Goal: Task Accomplishment & Management: Manage account settings

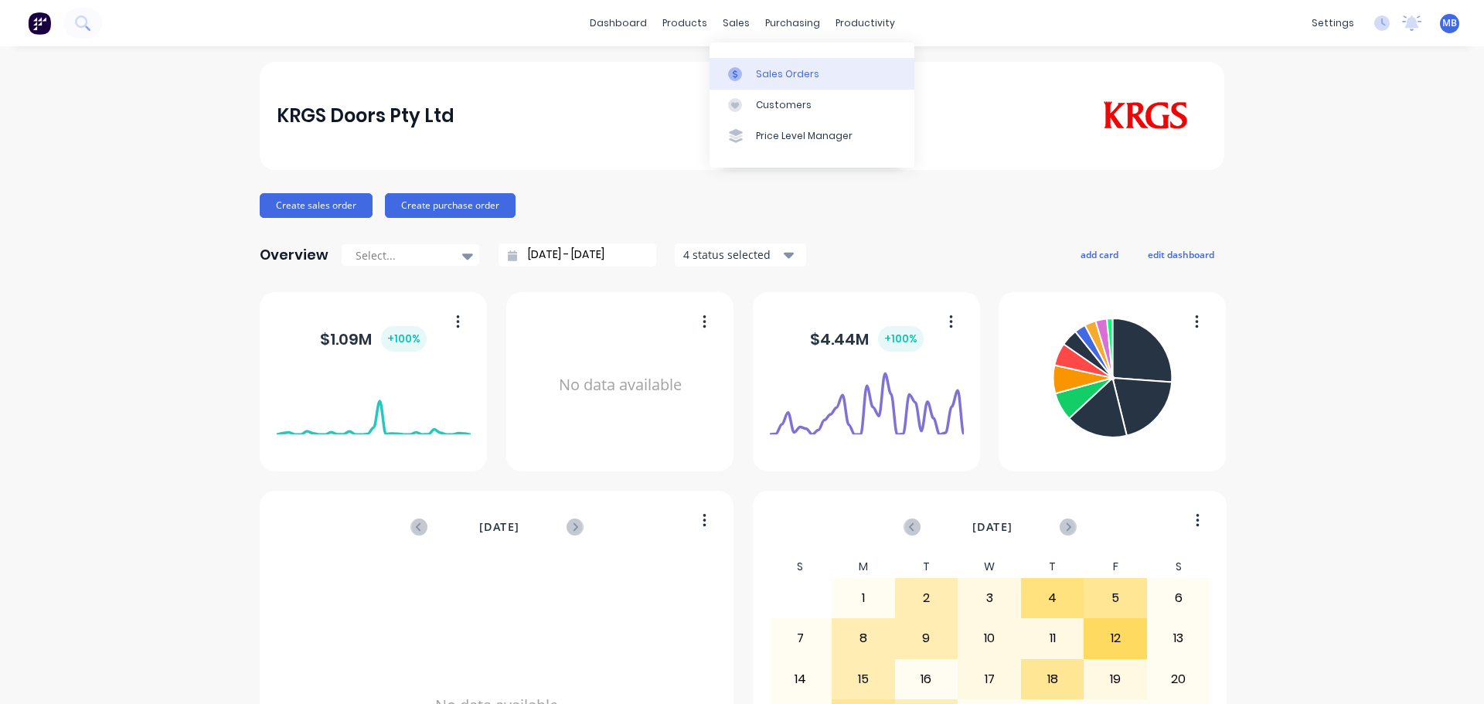
click at [760, 75] on div "Sales Orders" at bounding box center [787, 74] width 63 height 14
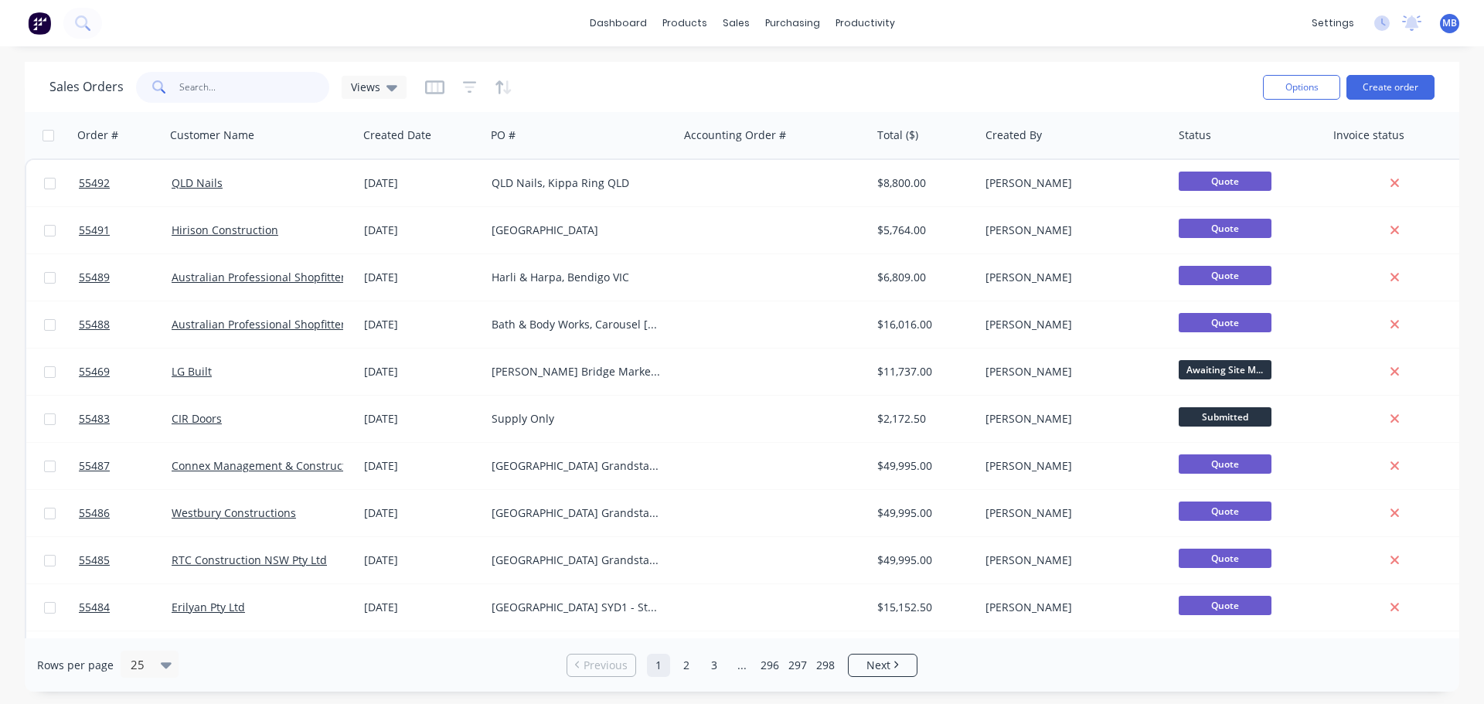
click at [196, 84] on input "text" at bounding box center [254, 87] width 151 height 31
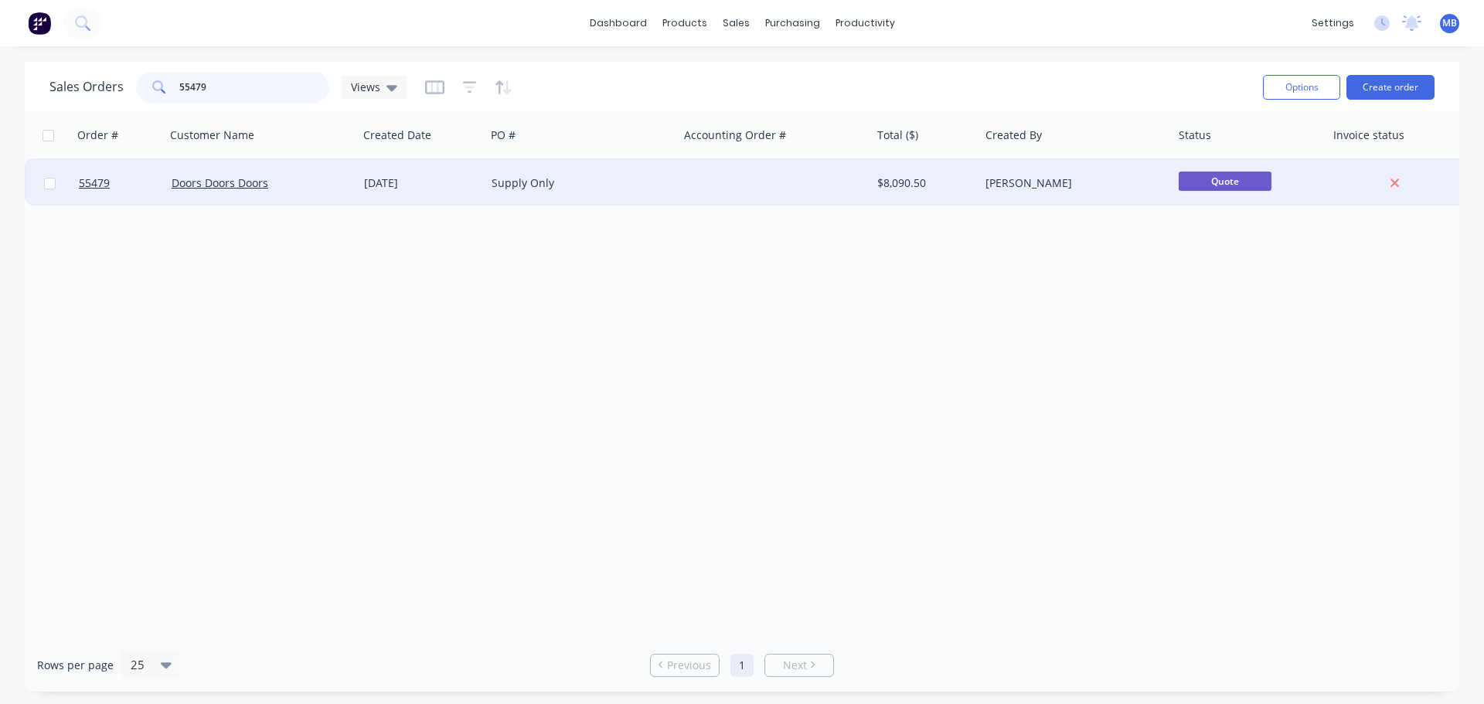
type input "55479"
click at [670, 196] on div "Supply Only" at bounding box center [581, 183] width 193 height 46
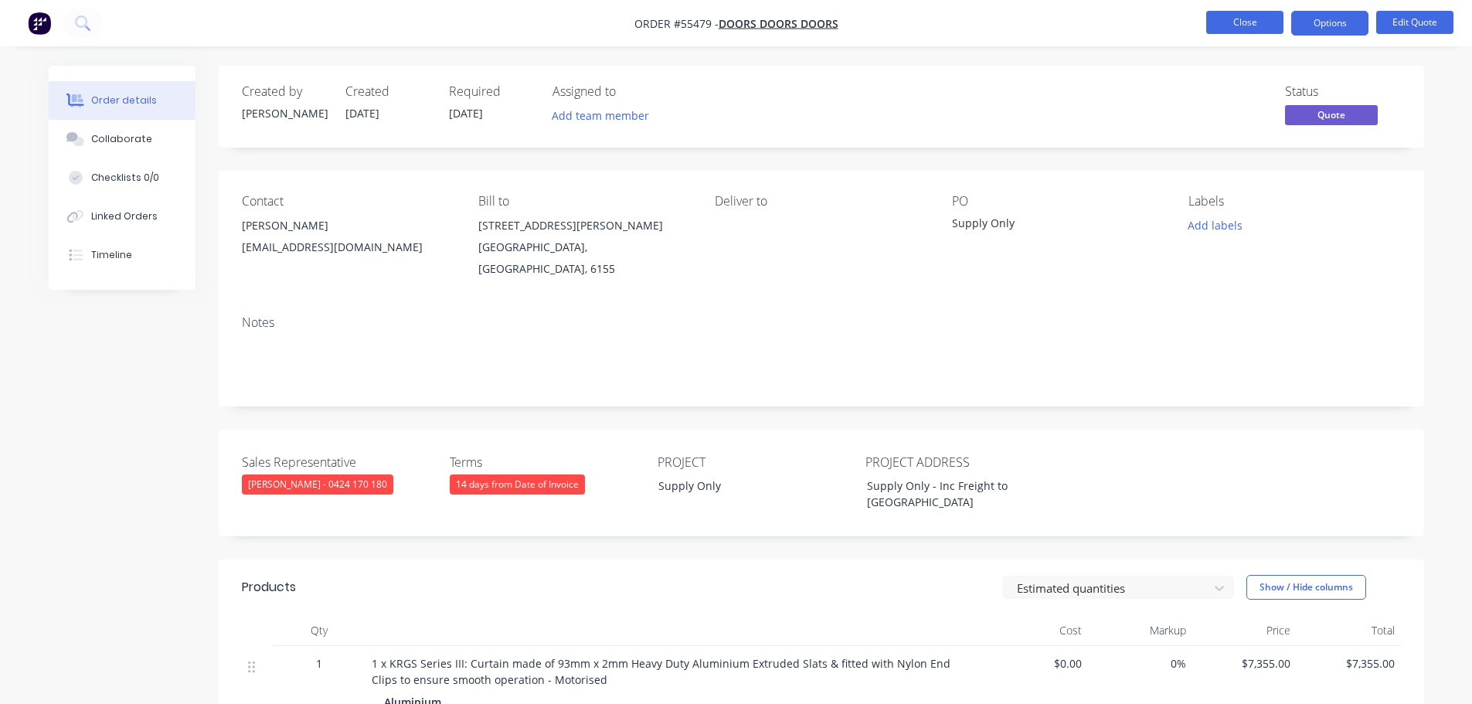
click at [1221, 20] on button "Close" at bounding box center [1244, 22] width 77 height 23
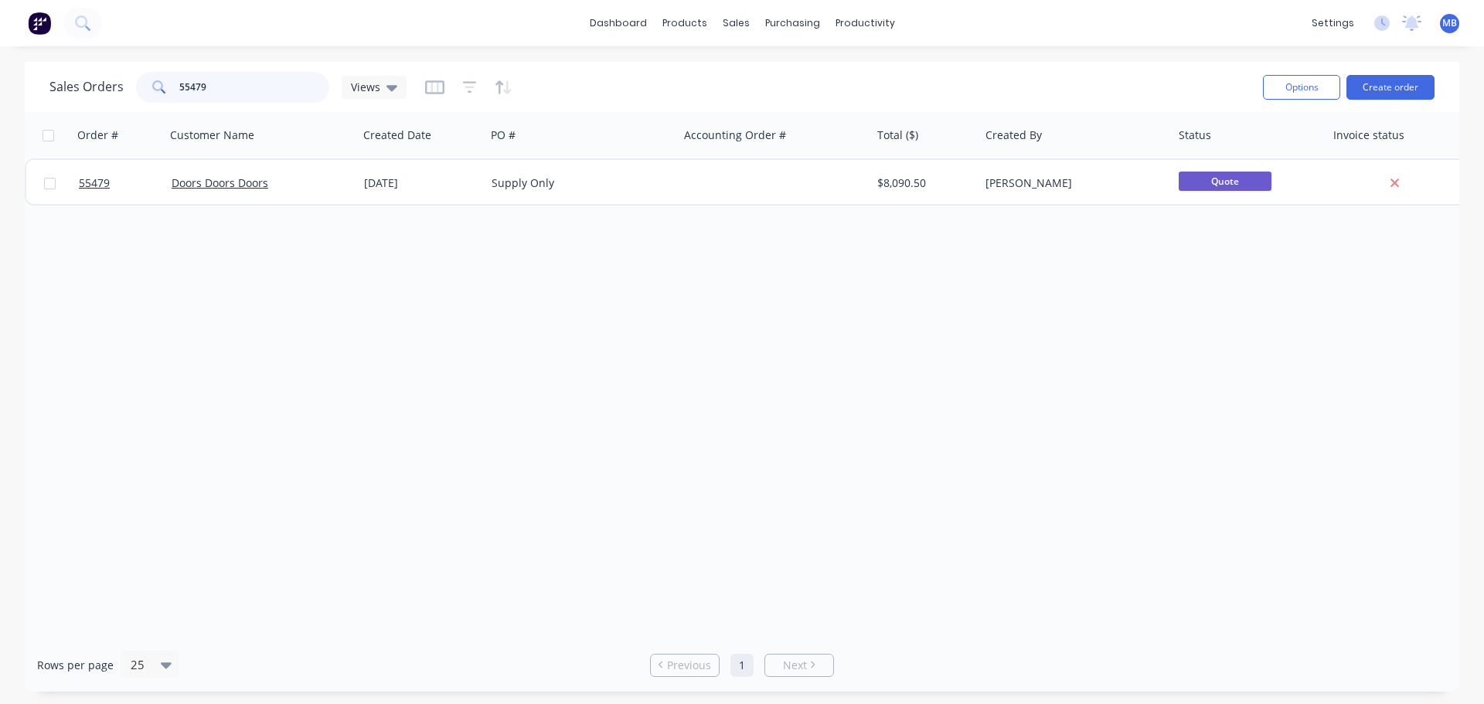
drag, startPoint x: 233, startPoint y: 88, endPoint x: 79, endPoint y: 67, distance: 155.2
click at [79, 67] on div "Sales Orders 55479 Views Options Create order" at bounding box center [742, 87] width 1434 height 50
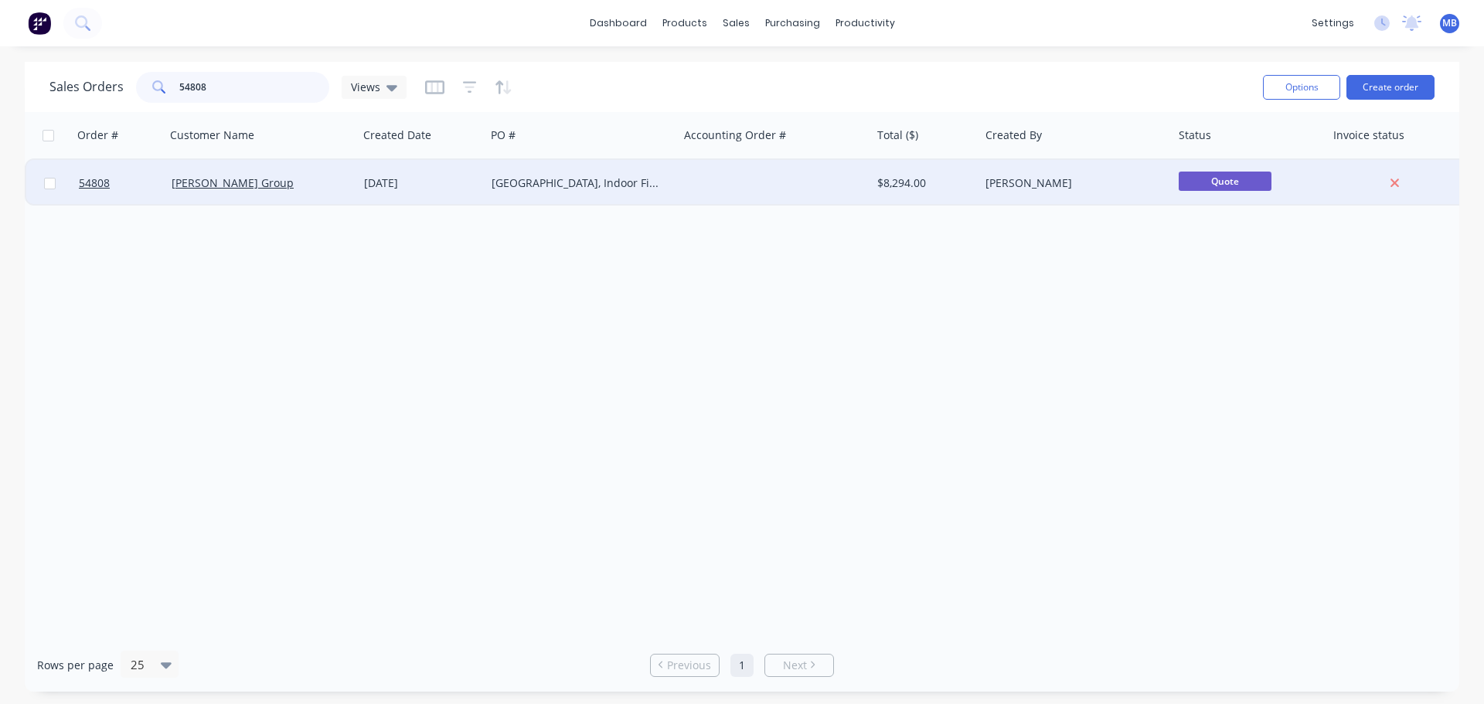
type input "54808"
click at [869, 182] on div at bounding box center [775, 183] width 193 height 46
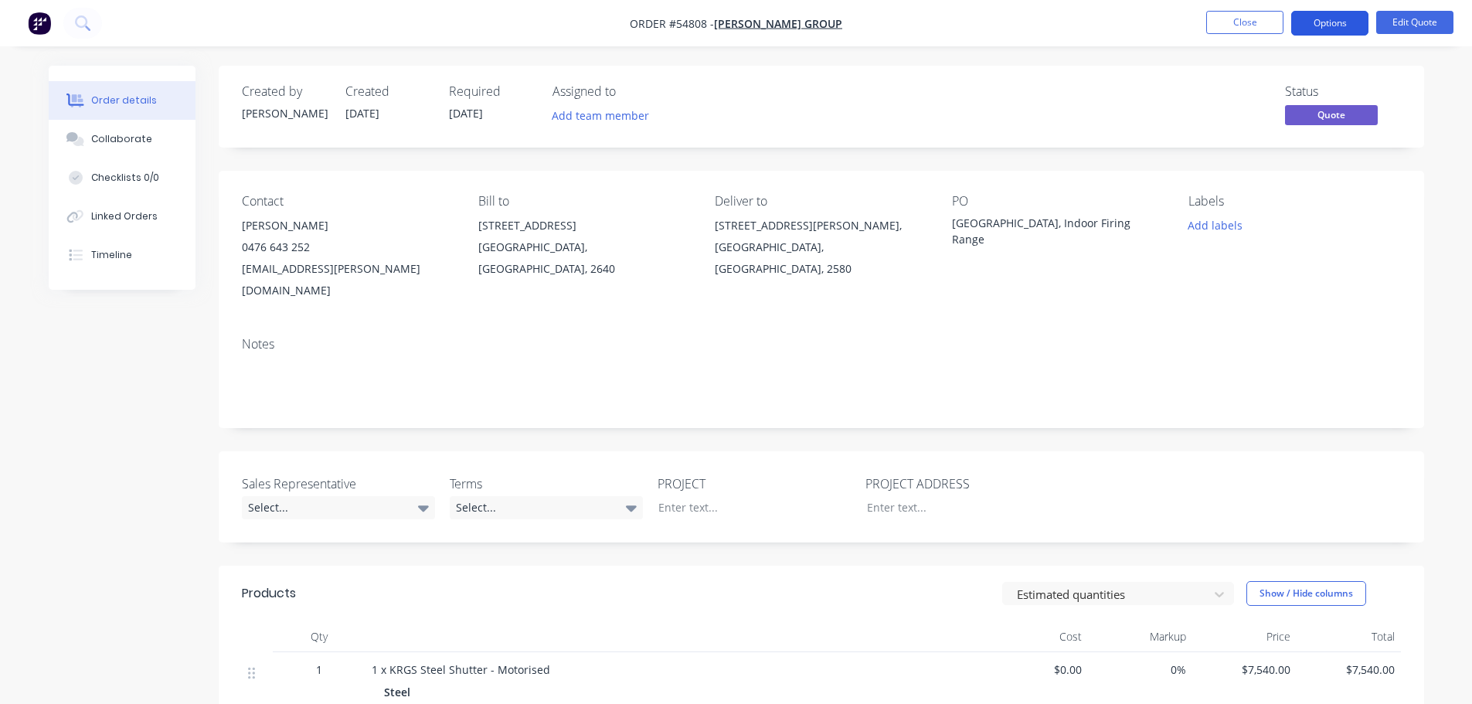
click at [1325, 22] on button "Options" at bounding box center [1329, 23] width 77 height 25
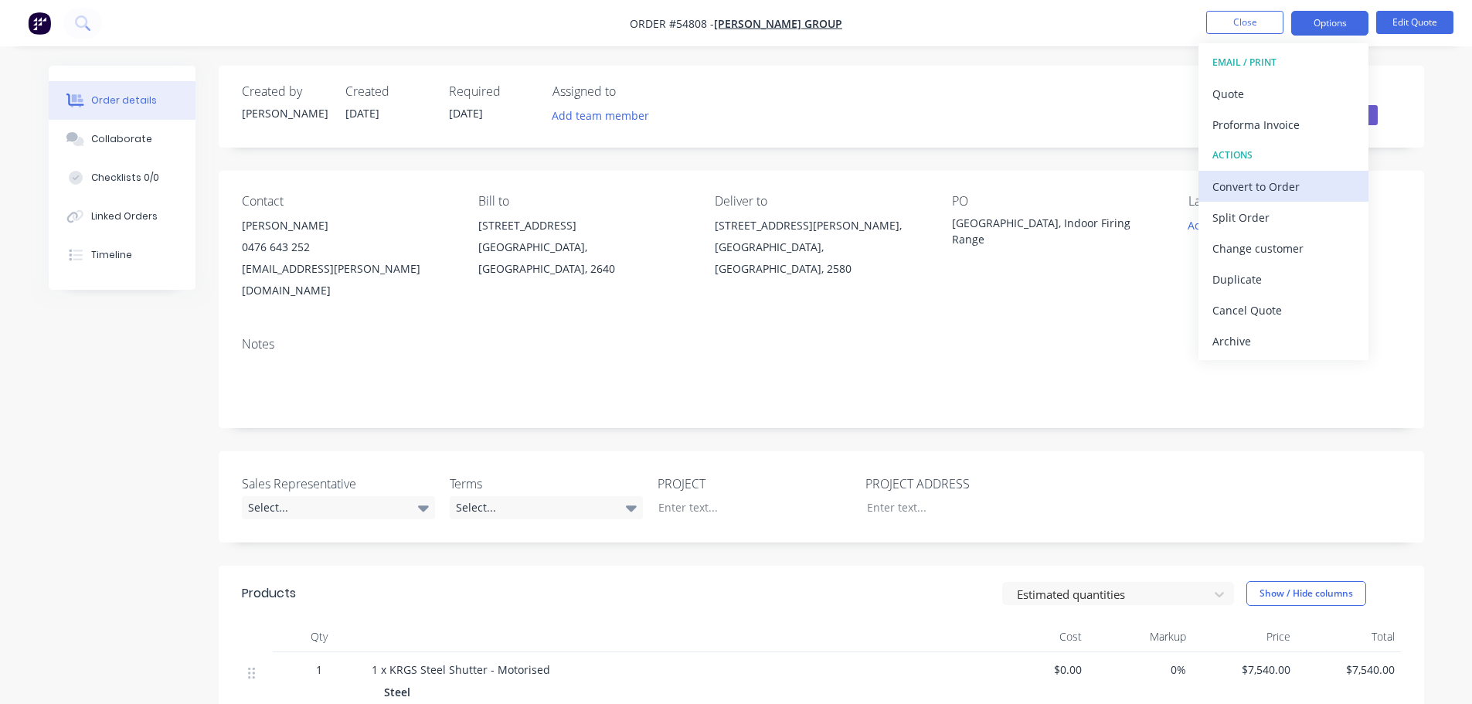
click at [1226, 185] on div "Convert to Order" at bounding box center [1284, 186] width 142 height 22
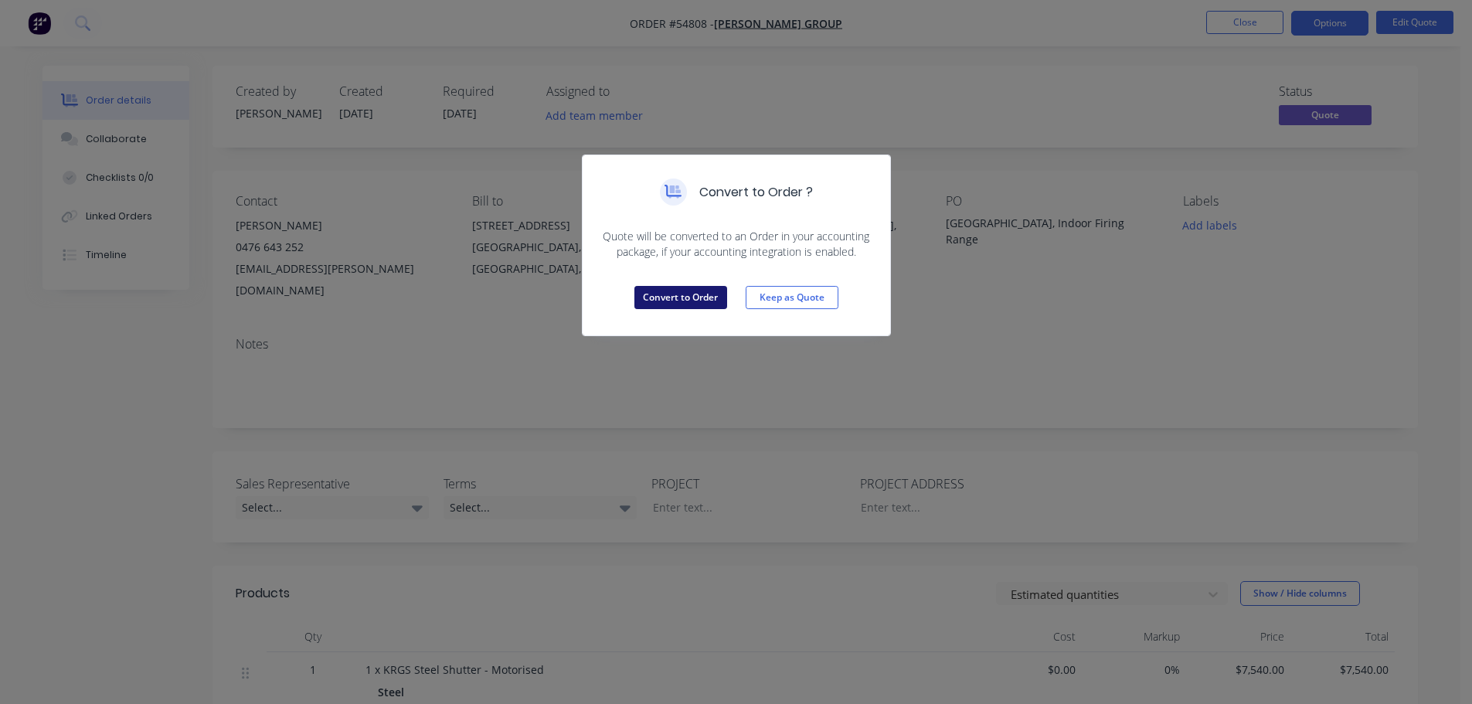
click at [705, 300] on button "Convert to Order" at bounding box center [681, 297] width 93 height 23
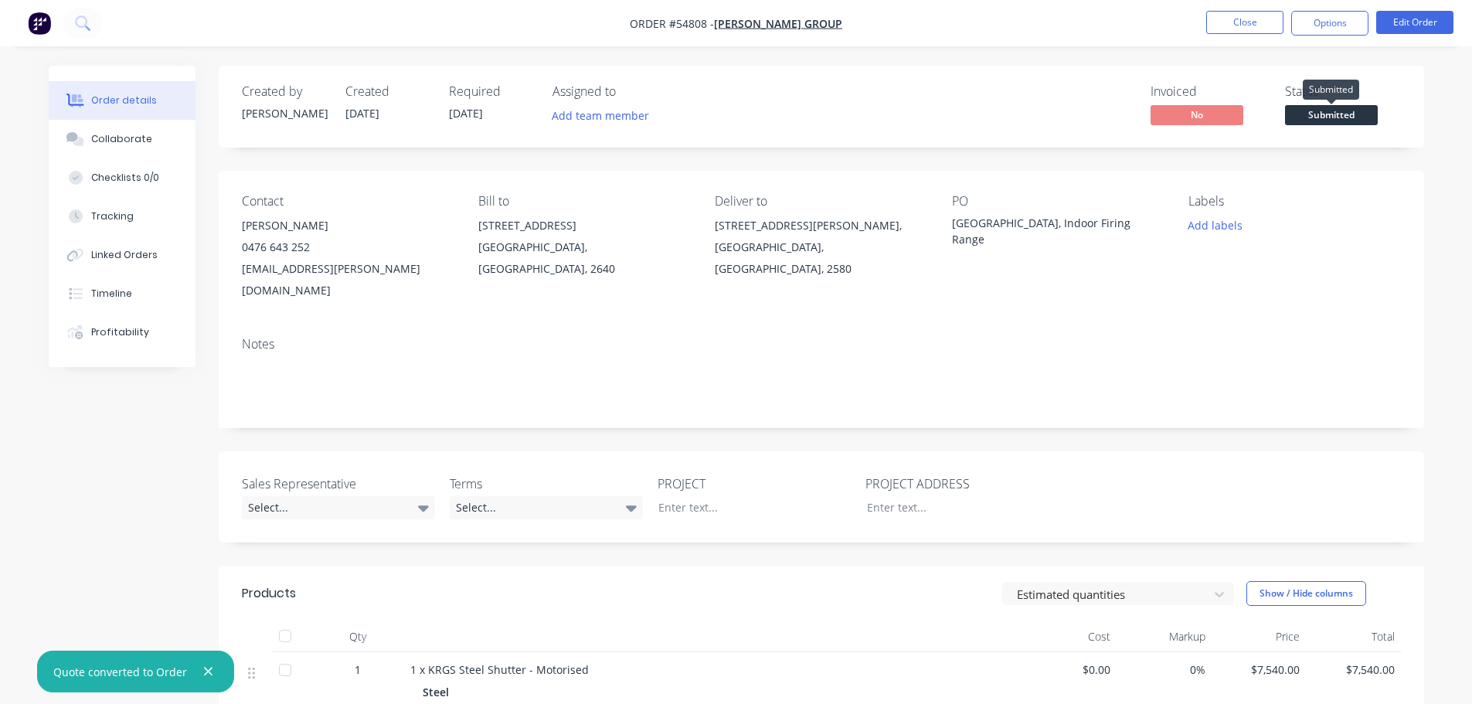
click at [1312, 110] on span "Submitted" at bounding box center [1331, 114] width 93 height 19
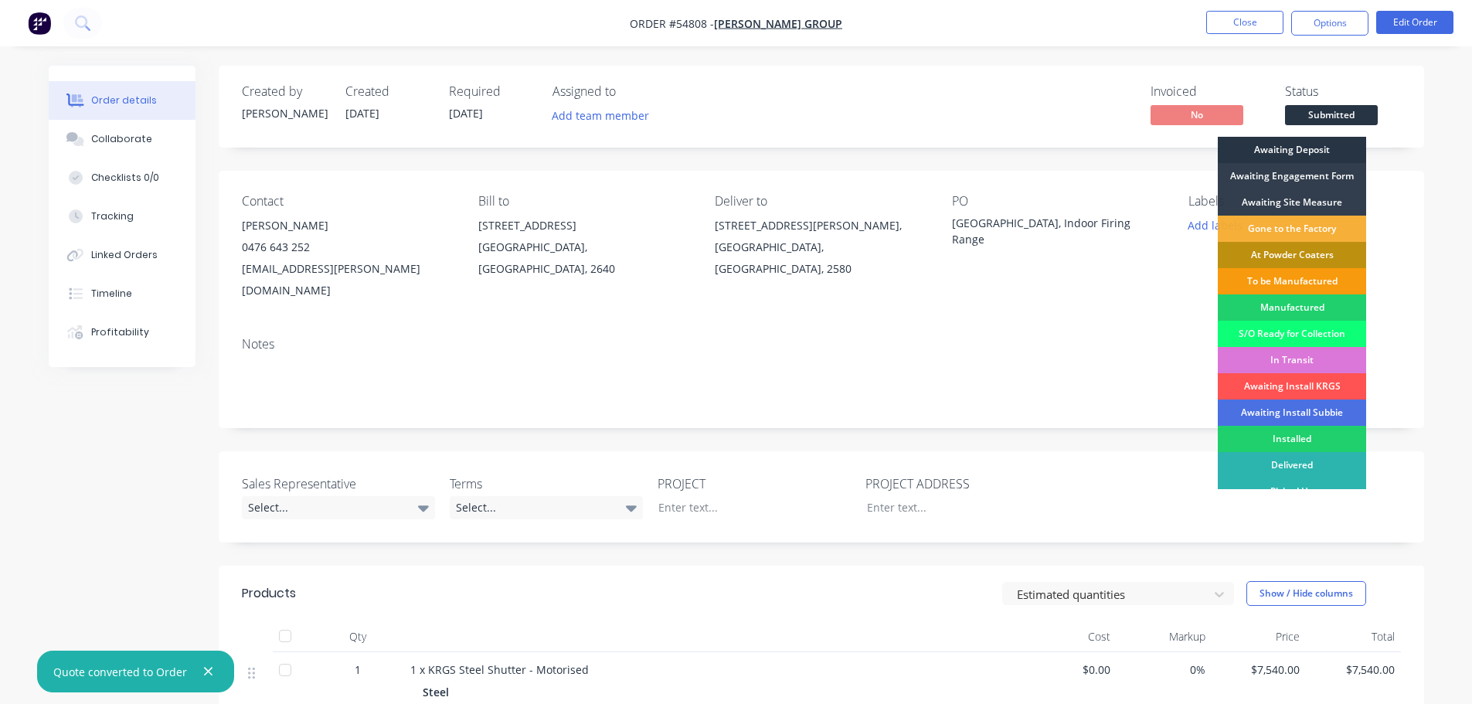
click at [1283, 151] on div "Awaiting Deposit" at bounding box center [1292, 150] width 148 height 26
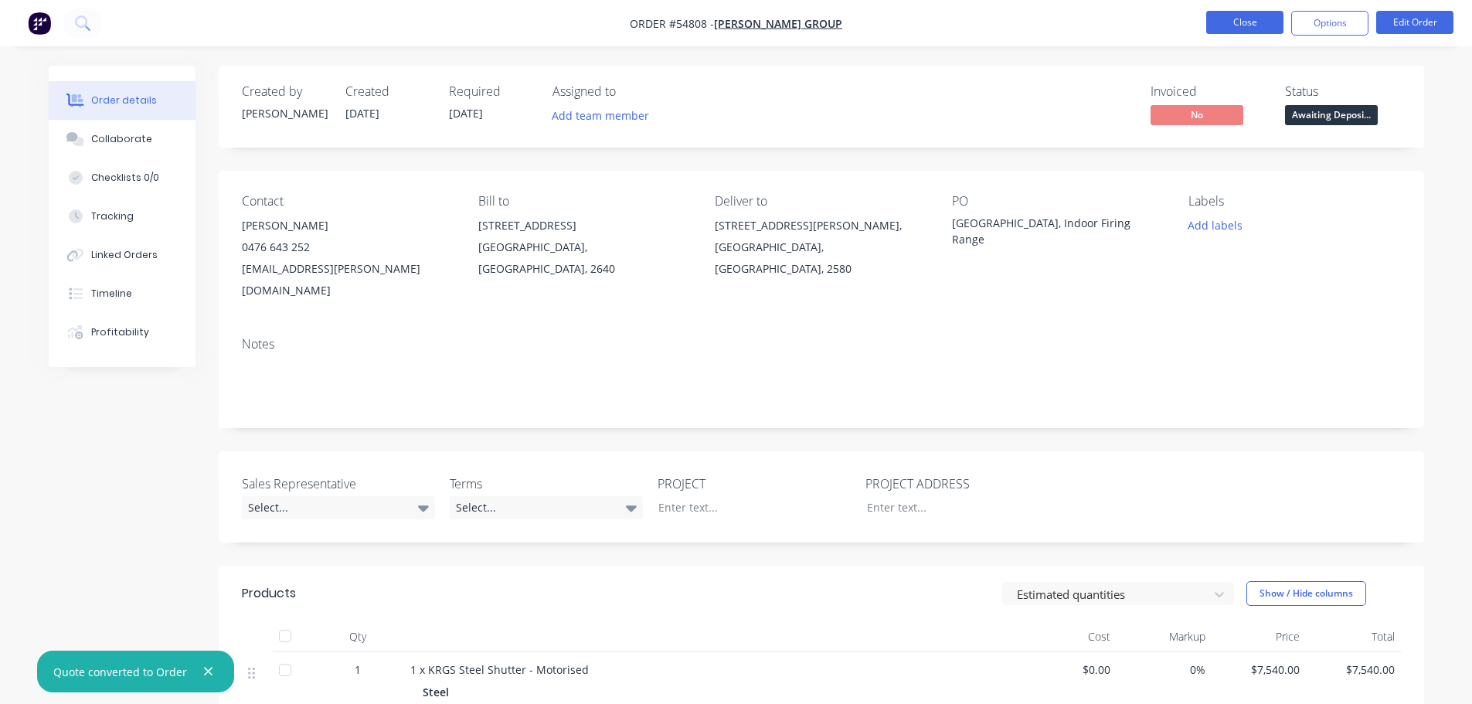
click at [1237, 21] on button "Close" at bounding box center [1244, 22] width 77 height 23
